Goal: Transaction & Acquisition: Purchase product/service

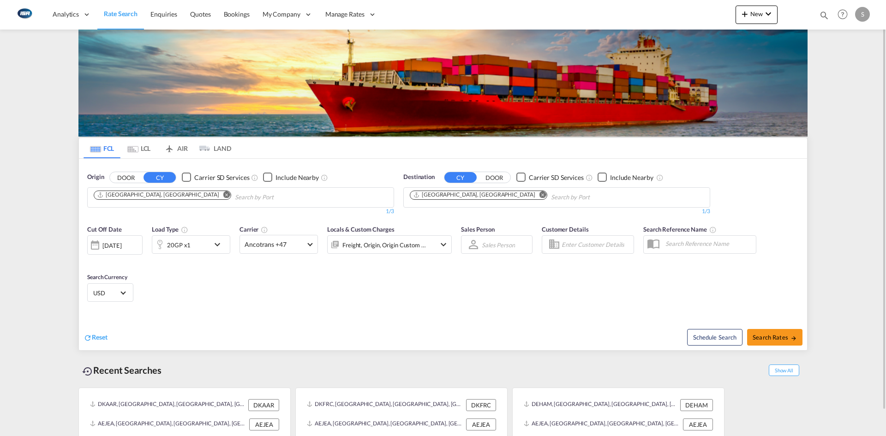
click at [223, 197] on md-icon "Remove" at bounding box center [226, 194] width 7 height 7
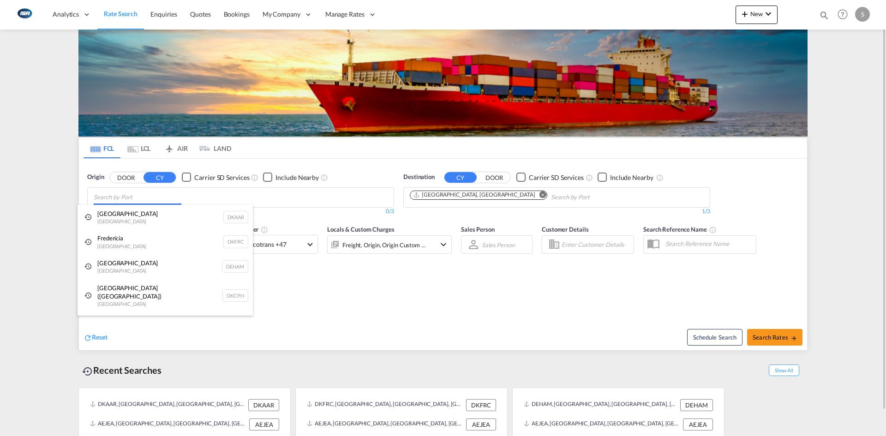
click at [152, 197] on body "Analytics Reports Dashboard Rate Search Enquiries Quotes Bookings" at bounding box center [443, 218] width 886 height 436
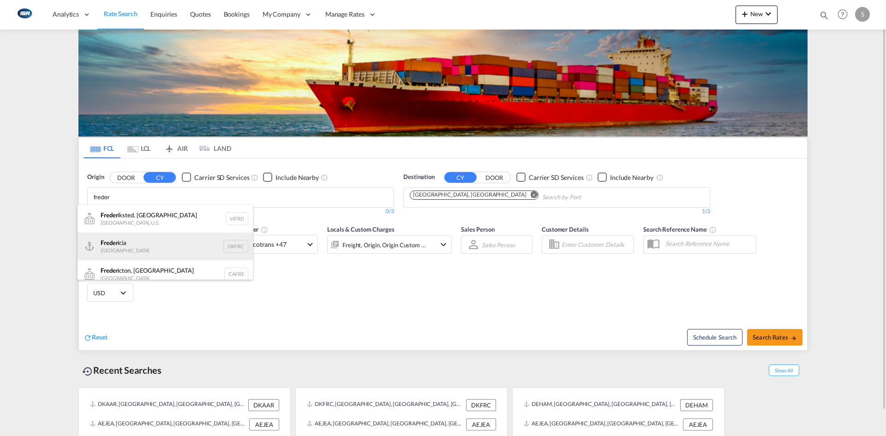
type input "freder"
click at [156, 250] on div "Freder icia [GEOGRAPHIC_DATA] DKFRC" at bounding box center [165, 247] width 175 height 28
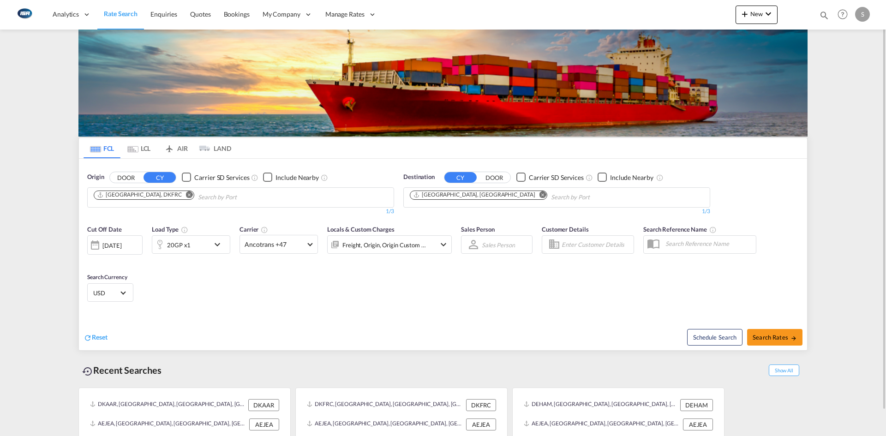
click at [540, 194] on md-icon "Remove" at bounding box center [543, 194] width 7 height 7
click at [468, 196] on body "Analytics Reports Dashboard Rate Search Enquiries Quotes Bookings" at bounding box center [443, 218] width 886 height 436
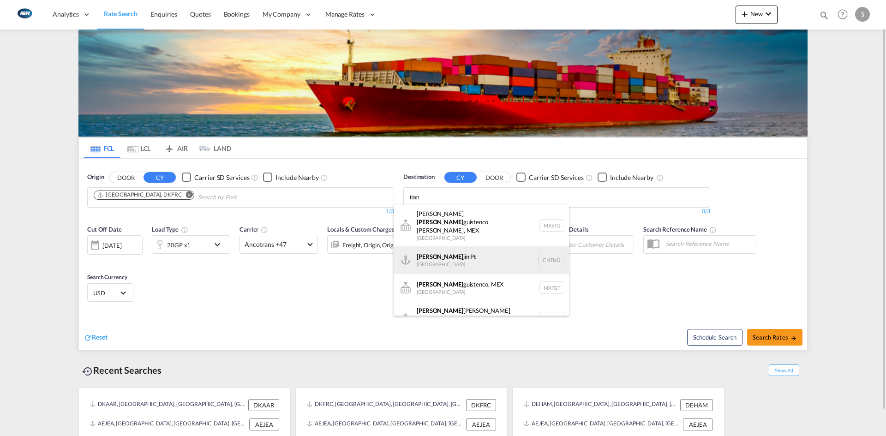
type input "tian"
click at [459, 247] on div "[PERSON_NAME] Pt China CNTNG" at bounding box center [481, 261] width 175 height 28
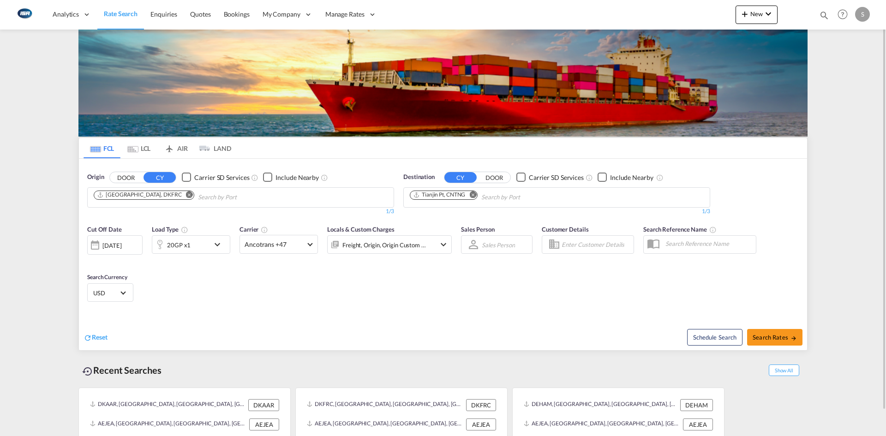
click at [215, 249] on md-icon "icon-chevron-down" at bounding box center [220, 244] width 16 height 11
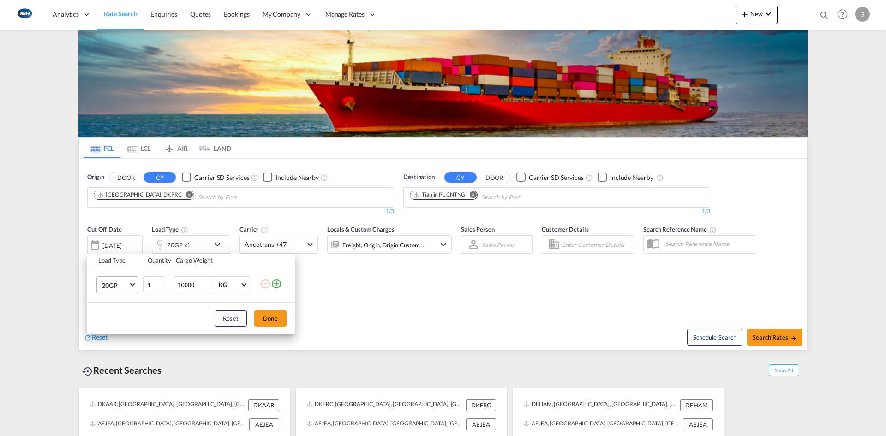
click at [132, 287] on md-select-value "20GP" at bounding box center [119, 285] width 37 height 16
click at [121, 309] on md-option "40GP" at bounding box center [125, 307] width 63 height 22
click at [260, 323] on button "Done" at bounding box center [270, 318] width 32 height 17
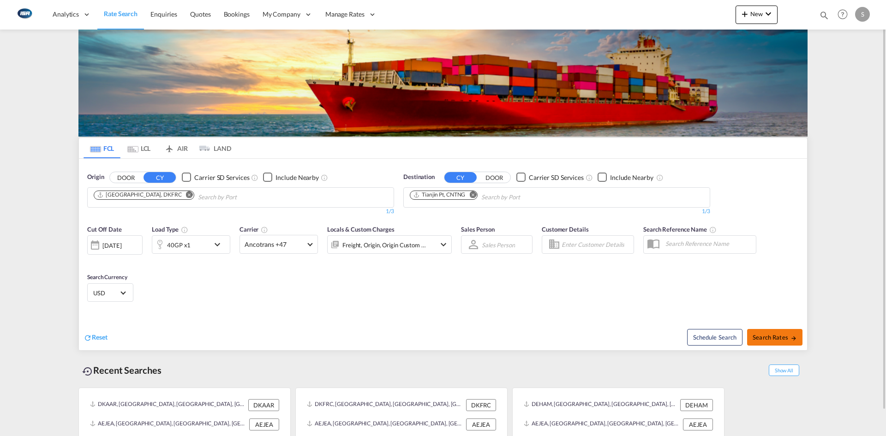
click at [771, 333] on button "Search Rates" at bounding box center [774, 337] width 55 height 17
type input "DKFRC to CNTNG / [DATE]"
